Goal: Task Accomplishment & Management: Complete application form

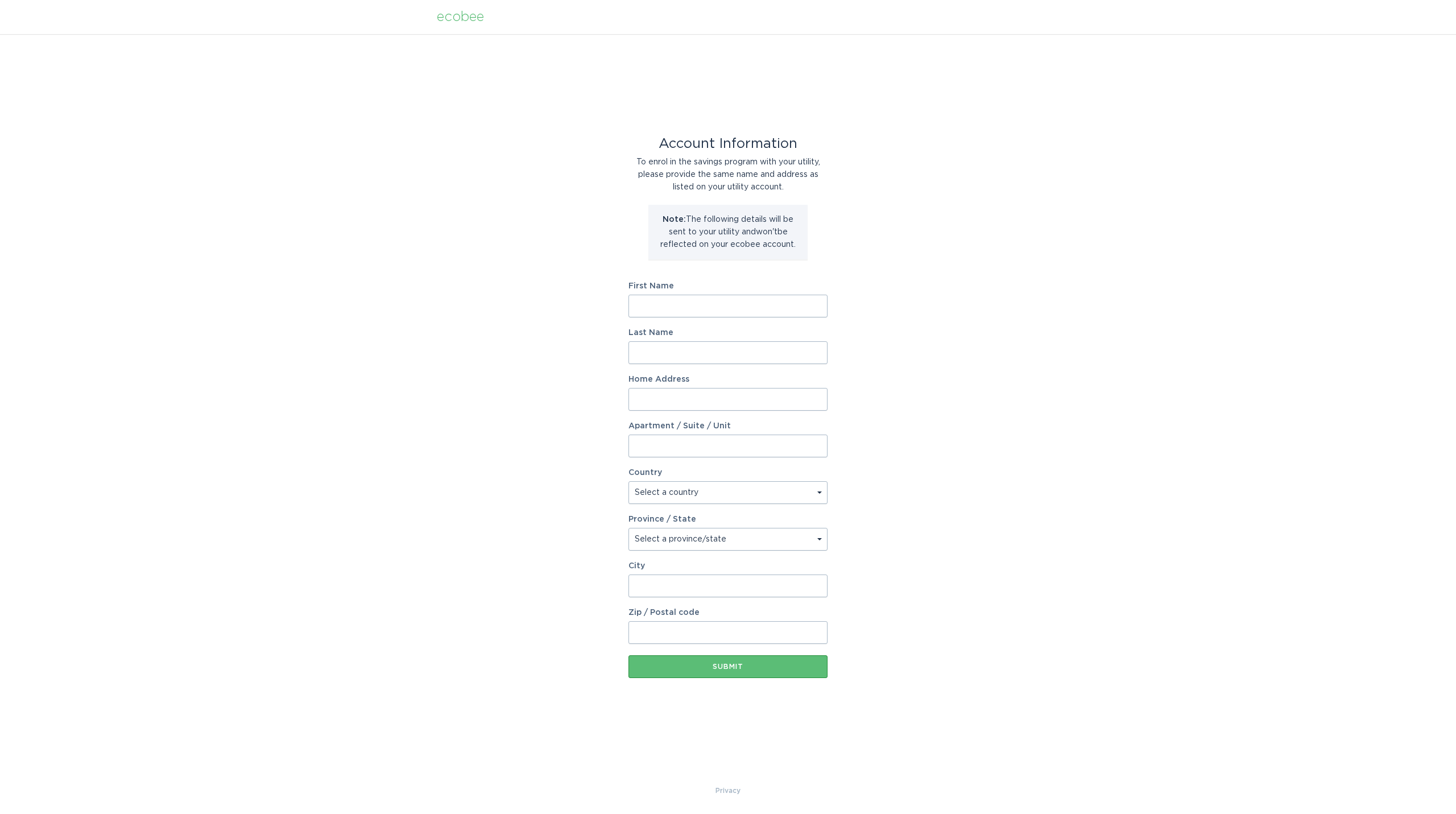
click at [686, 310] on input "First Name" at bounding box center [728, 305] width 199 height 23
type input "Daniel"
type input "Reed"
type input "1375 N. Miller Road"
select select "US"
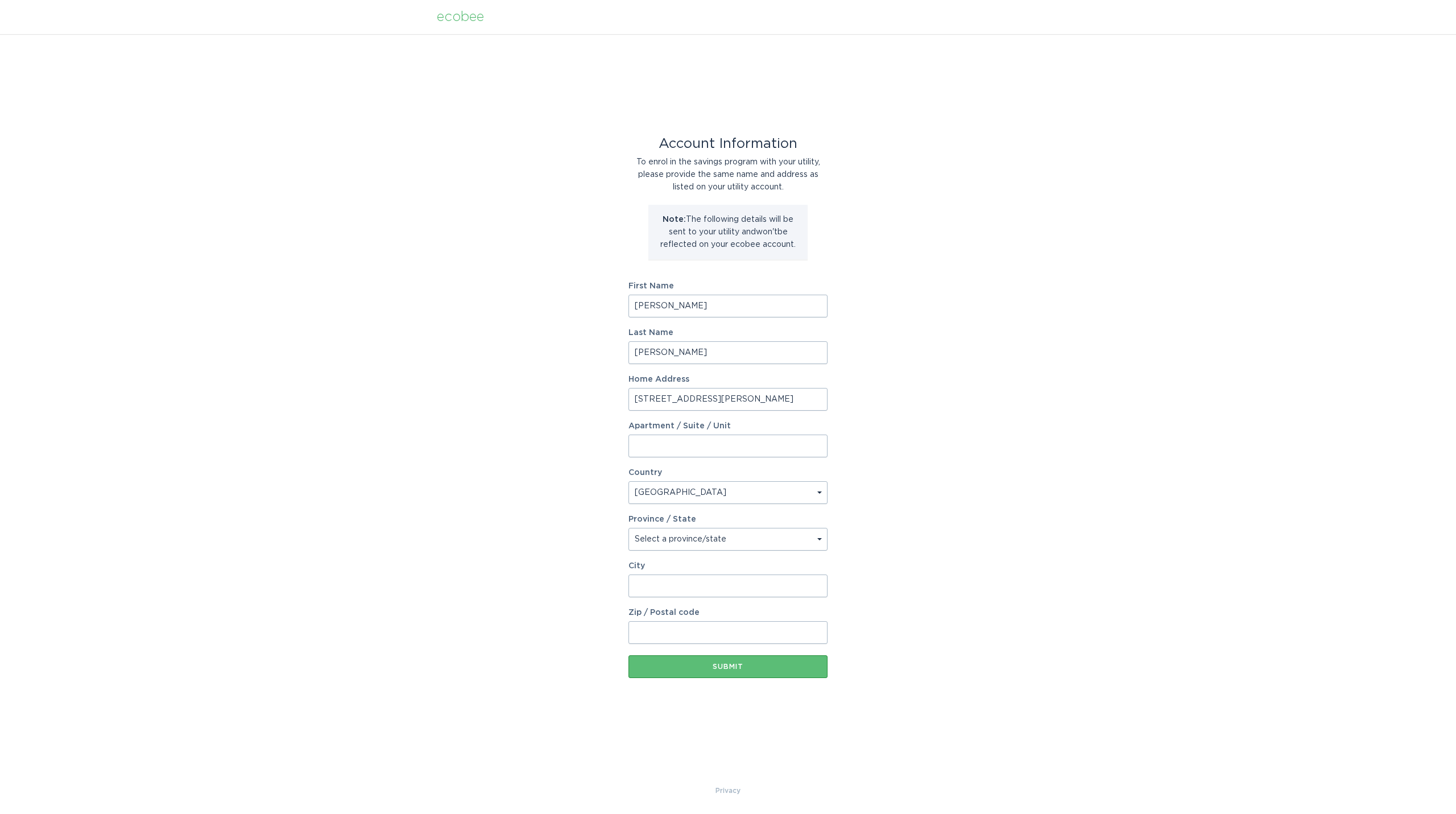
type input "Tempe"
type input "85288"
select select "AZ"
drag, startPoint x: 680, startPoint y: 300, endPoint x: 578, endPoint y: 293, distance: 102.2
click at [578, 293] on div "Account Information To enrol in the savings program with your utility, please p…" at bounding box center [728, 410] width 1456 height 750
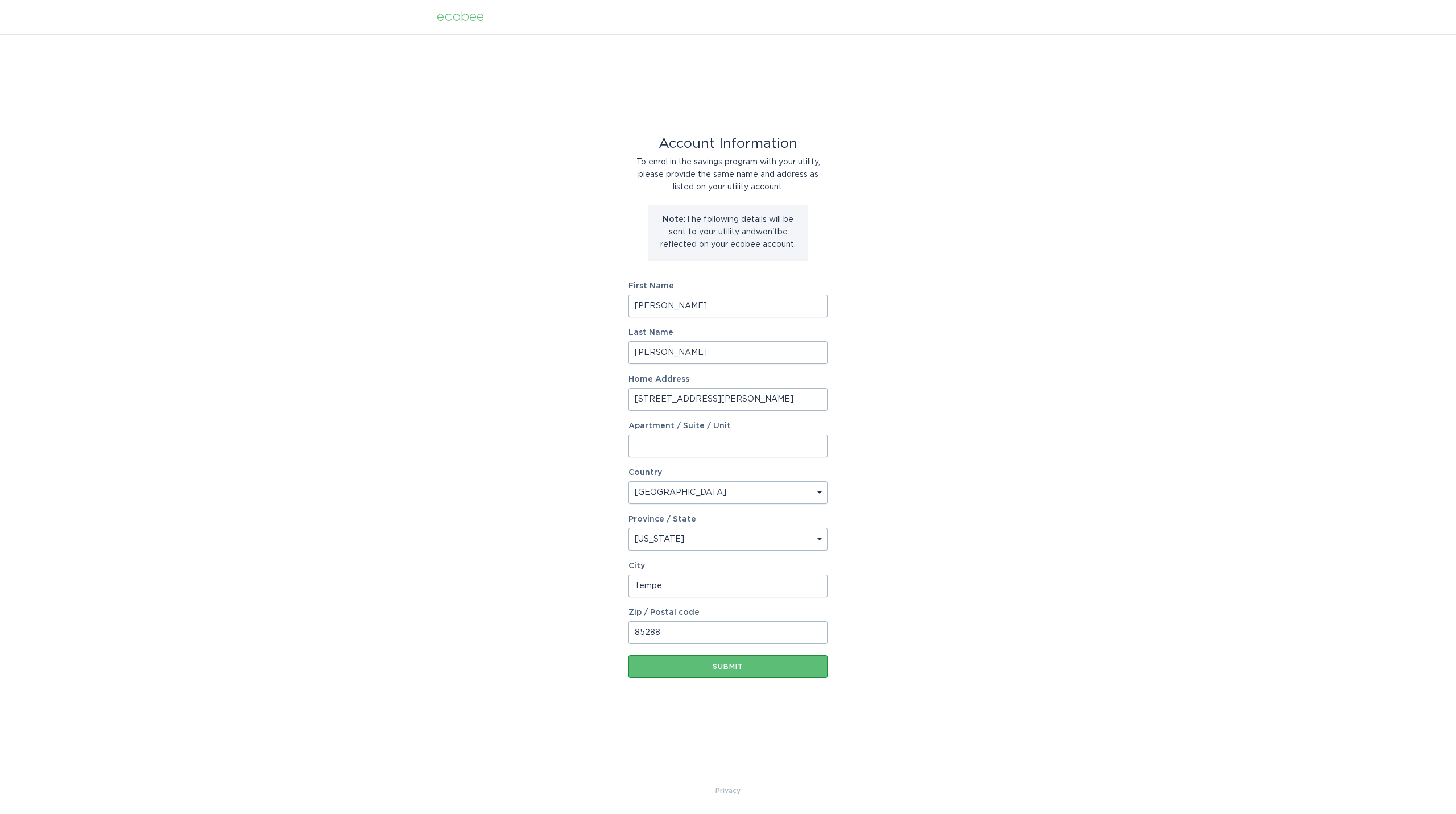
type input "Jamey"
drag, startPoint x: 897, startPoint y: 398, endPoint x: 907, endPoint y: 416, distance: 20.6
click at [898, 397] on div "Account Information To enrol in the savings program with your utility, please p…" at bounding box center [728, 410] width 1456 height 750
click at [761, 668] on div "Submit" at bounding box center [728, 666] width 188 height 7
